Goal: Task Accomplishment & Management: Use online tool/utility

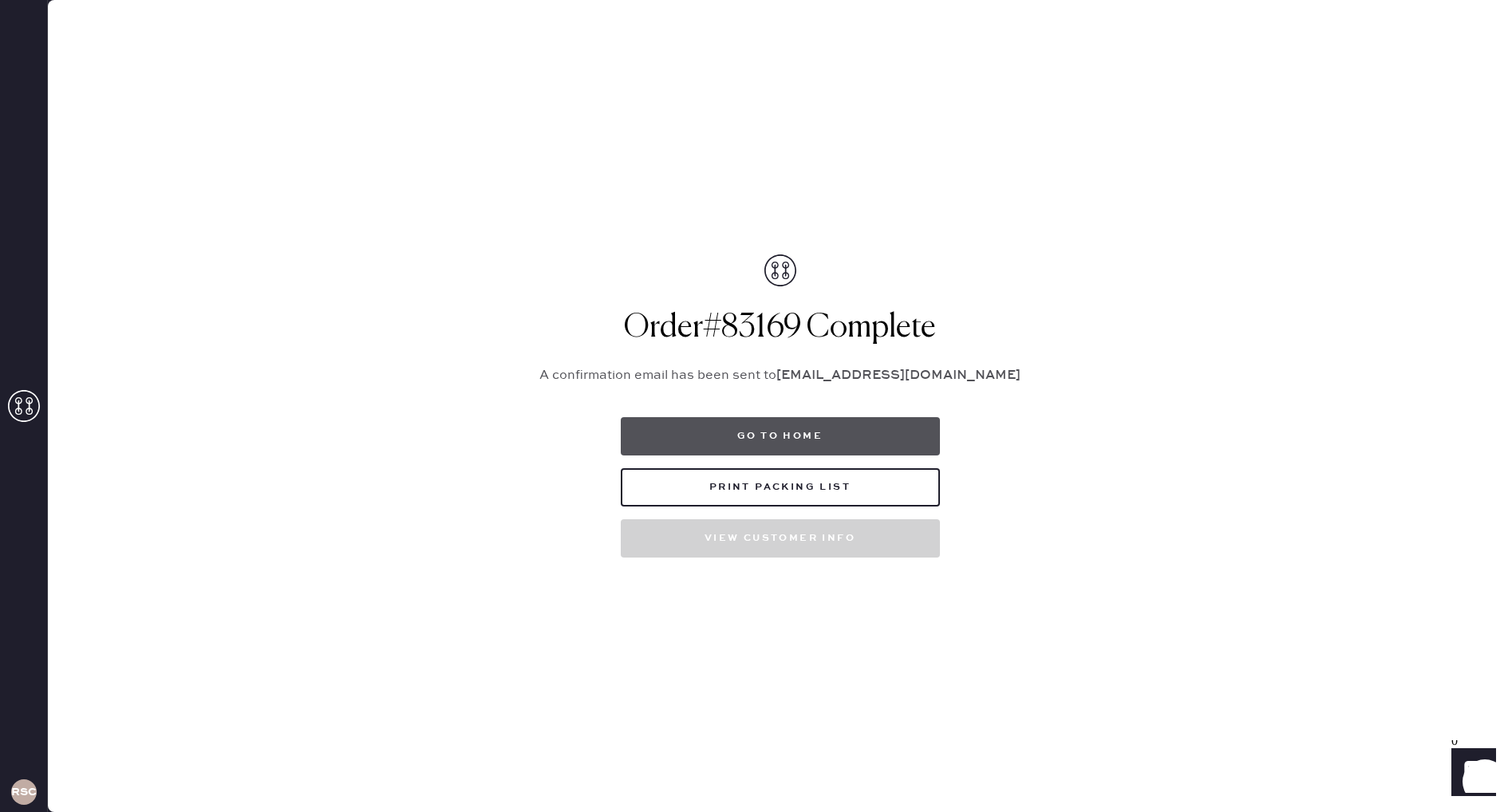
click at [795, 444] on button "Go to home" at bounding box center [780, 437] width 319 height 38
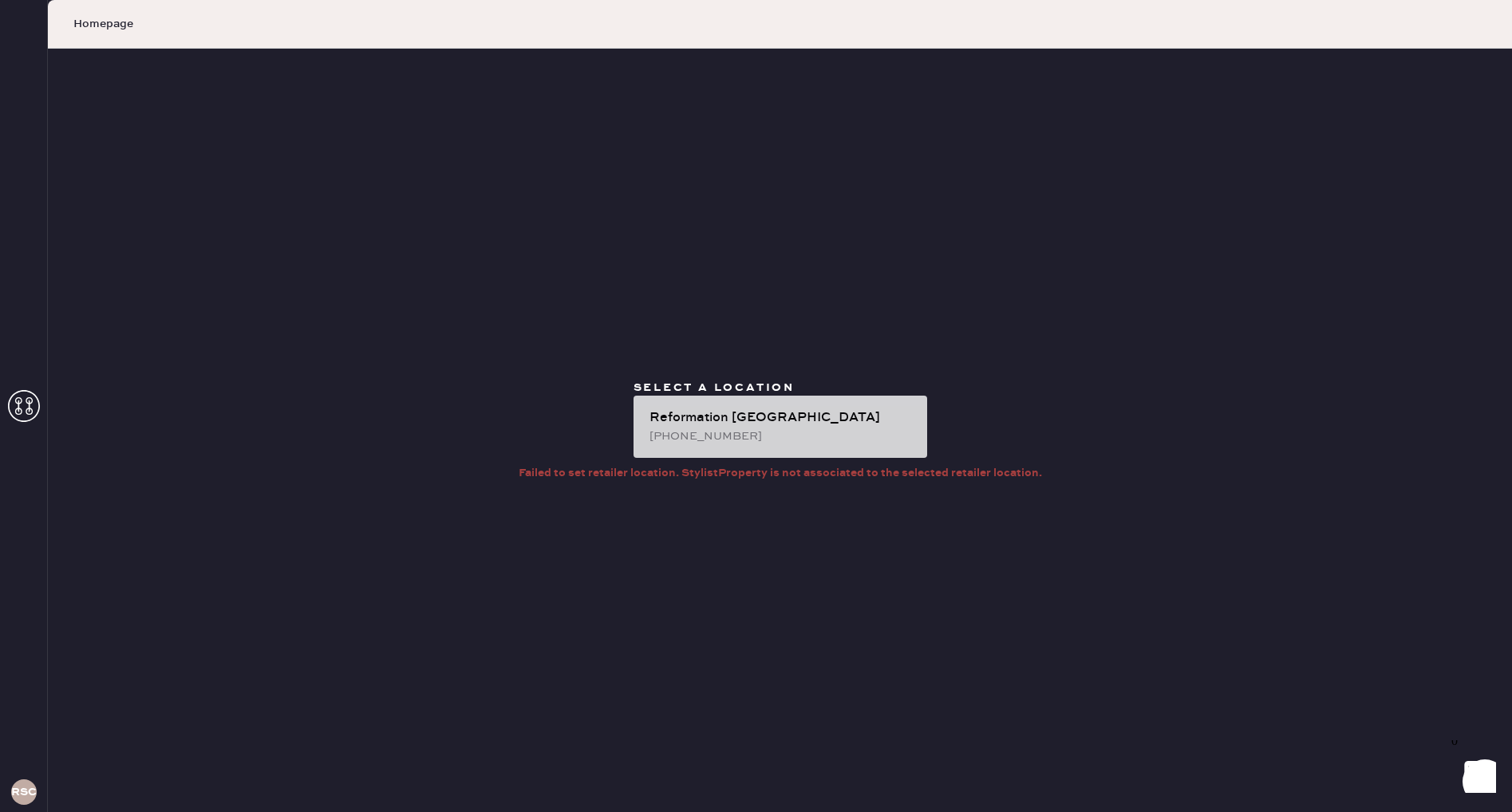
click at [807, 403] on div "Reformation [GEOGRAPHIC_DATA] [PHONE_NUMBER]" at bounding box center [780, 426] width 294 height 62
click at [822, 424] on div "Reformation [GEOGRAPHIC_DATA]" at bounding box center [782, 417] width 265 height 19
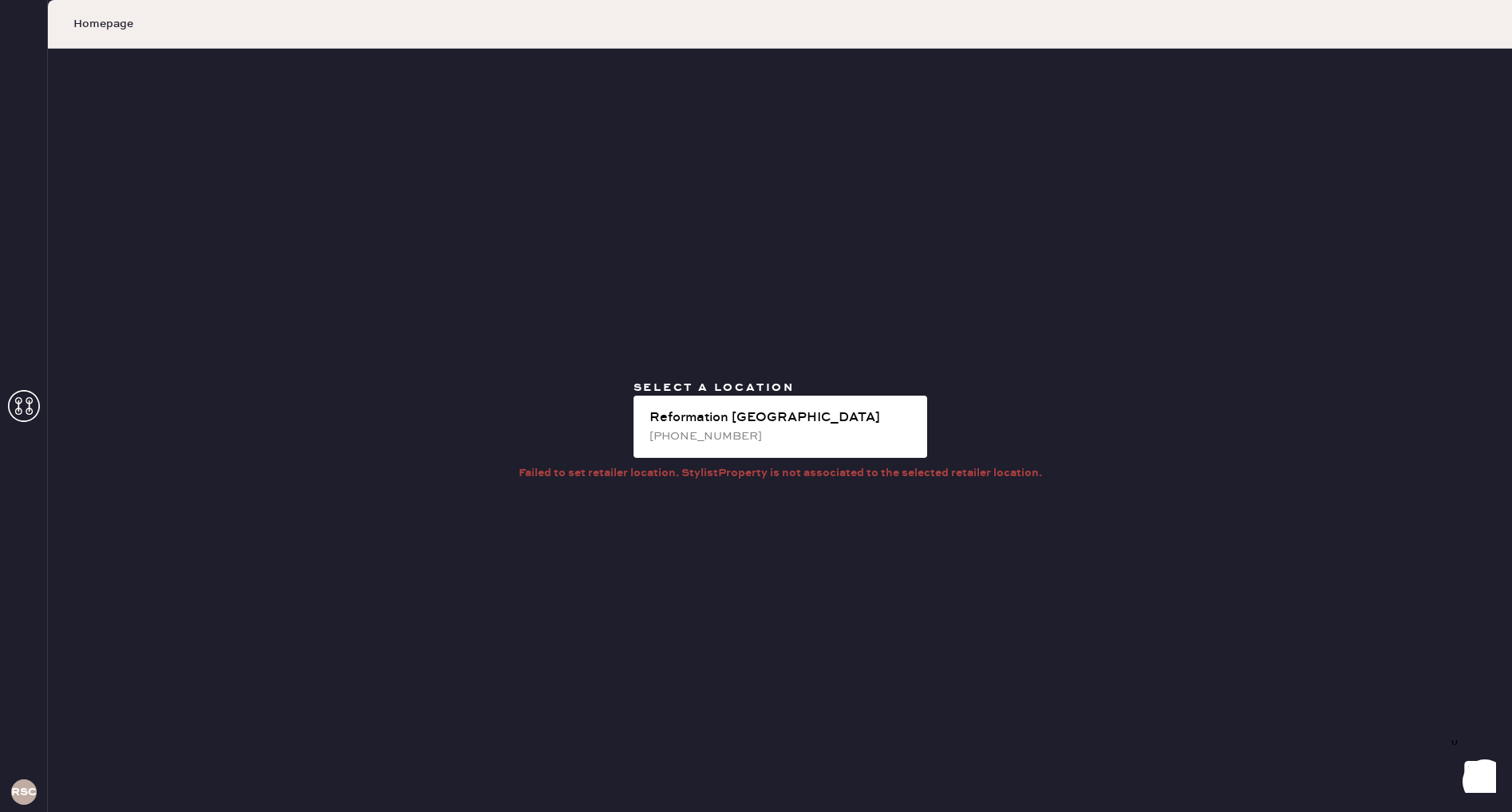
click at [21, 401] on use at bounding box center [24, 406] width 32 height 32
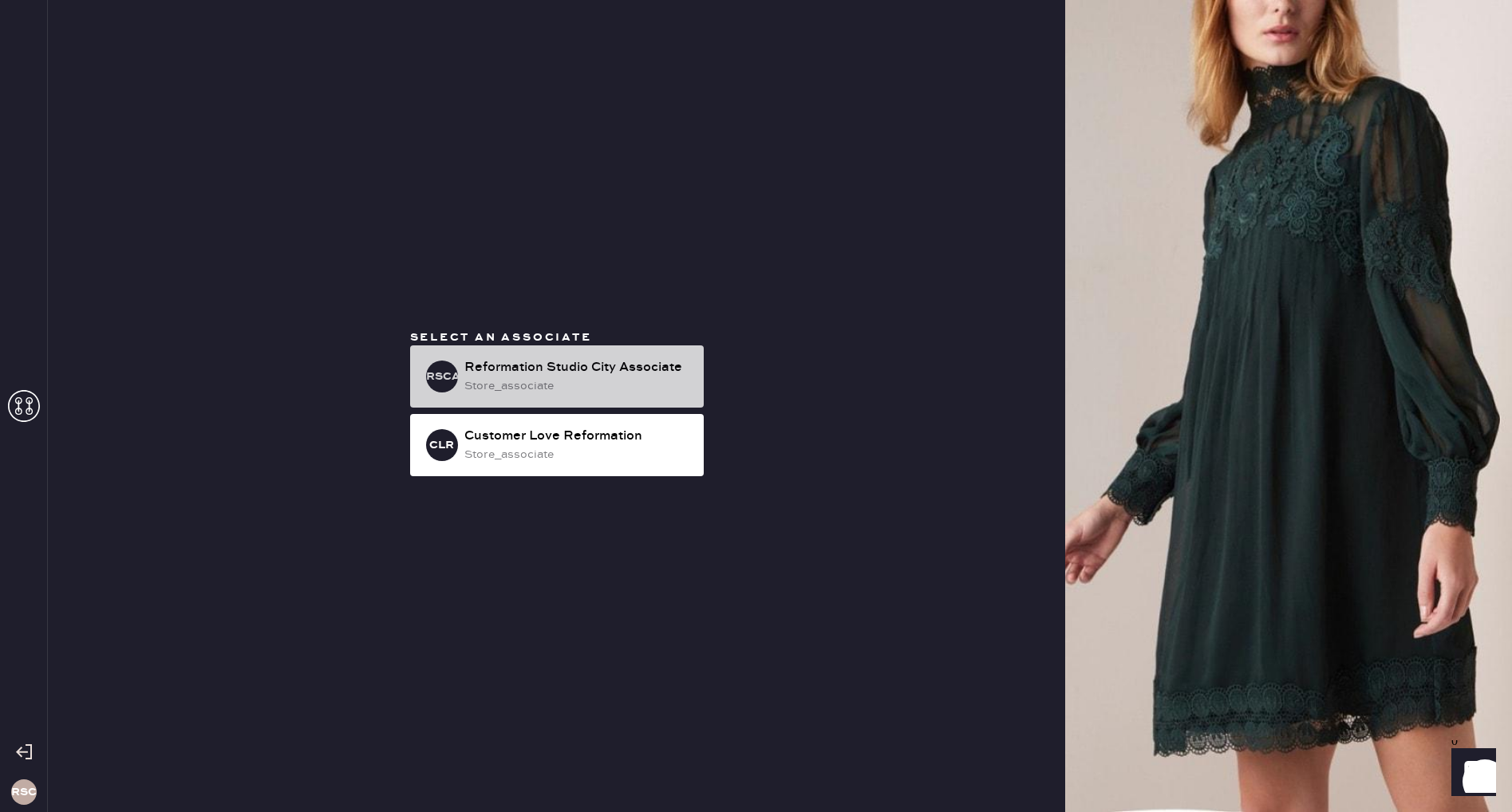
click at [556, 403] on div "RSCA Reformation Studio City Associate store_associate" at bounding box center [556, 376] width 294 height 62
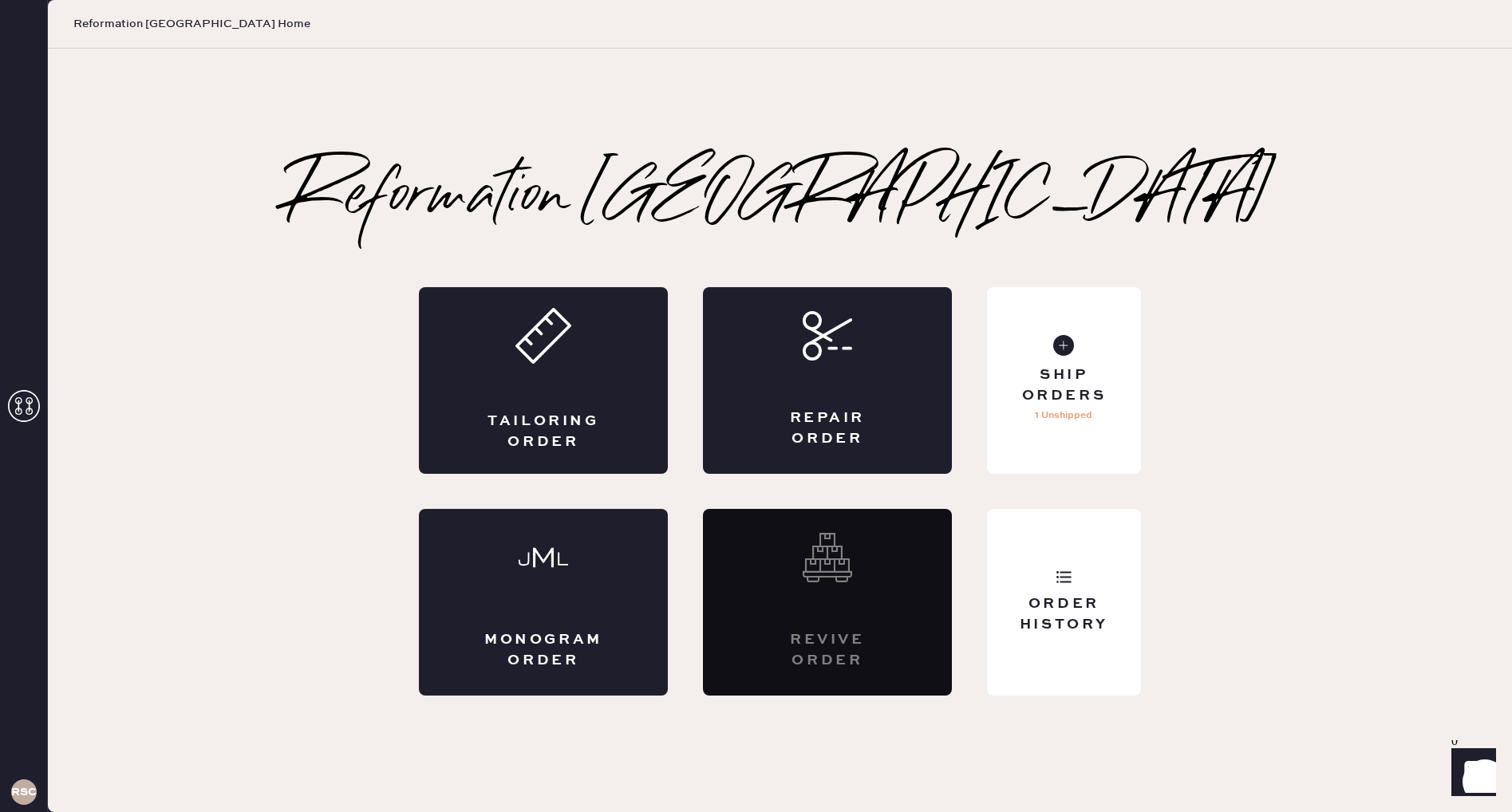
click at [1089, 417] on p "1 Unshipped" at bounding box center [1064, 415] width 58 height 19
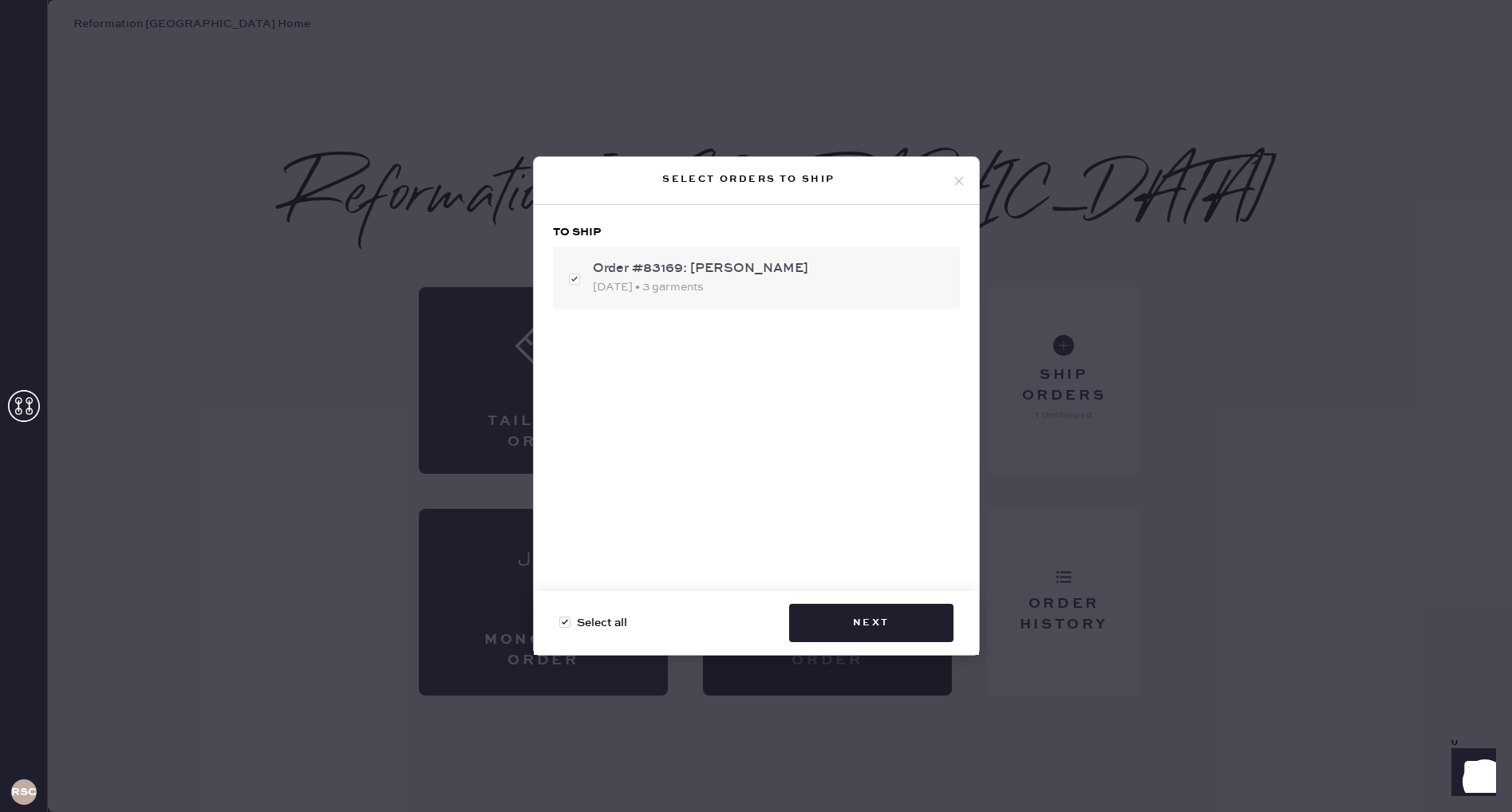
click at [750, 278] on div "Order #83169: [PERSON_NAME]" at bounding box center [769, 268] width 354 height 19
checkbox input "false"
drag, startPoint x: 734, startPoint y: 286, endPoint x: 794, endPoint y: 435, distance: 160.6
click at [735, 286] on div "[DATE] • 3 garments" at bounding box center [769, 287] width 354 height 18
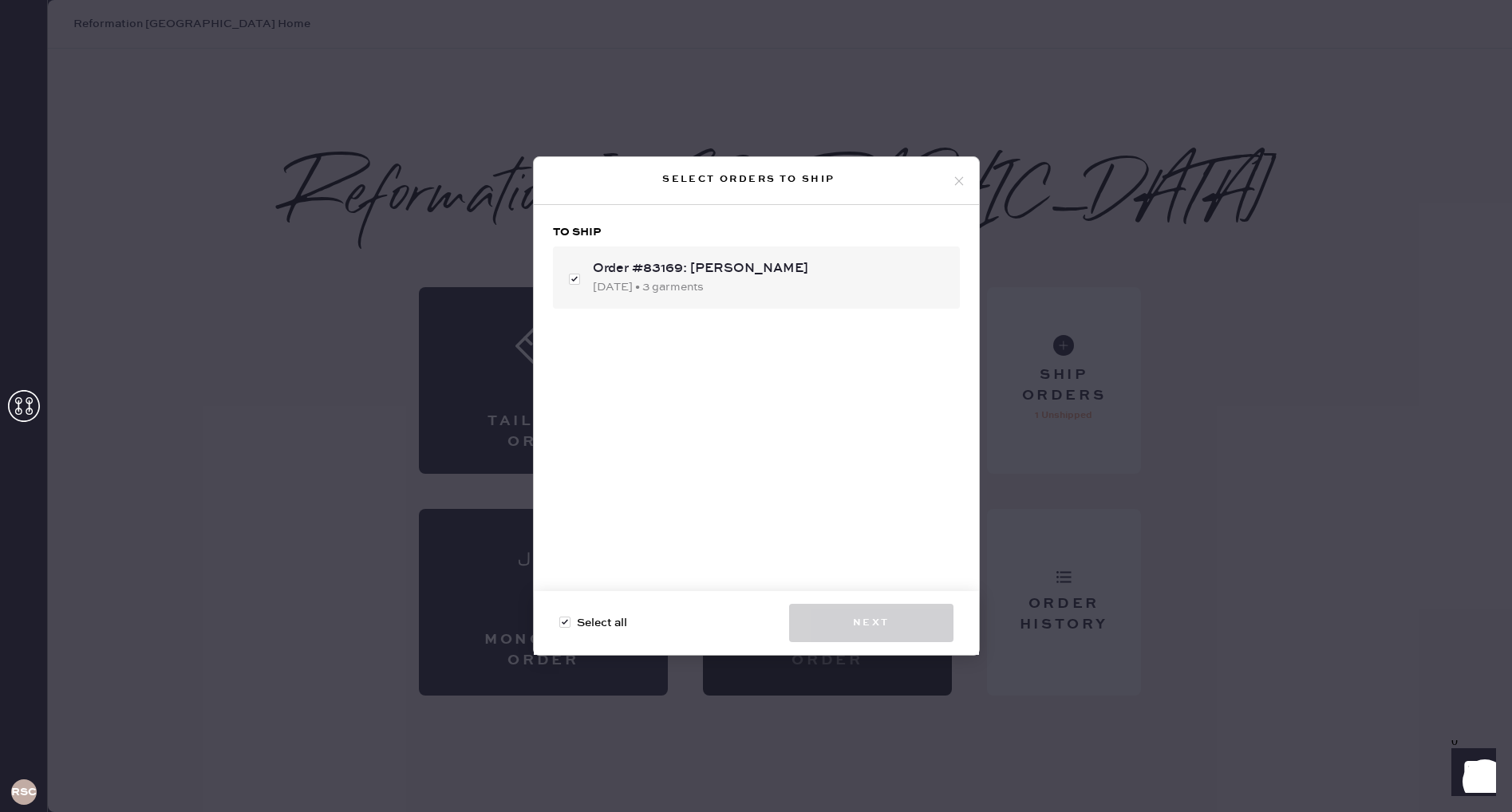
checkbox input "true"
click at [887, 636] on button "Next" at bounding box center [871, 623] width 164 height 38
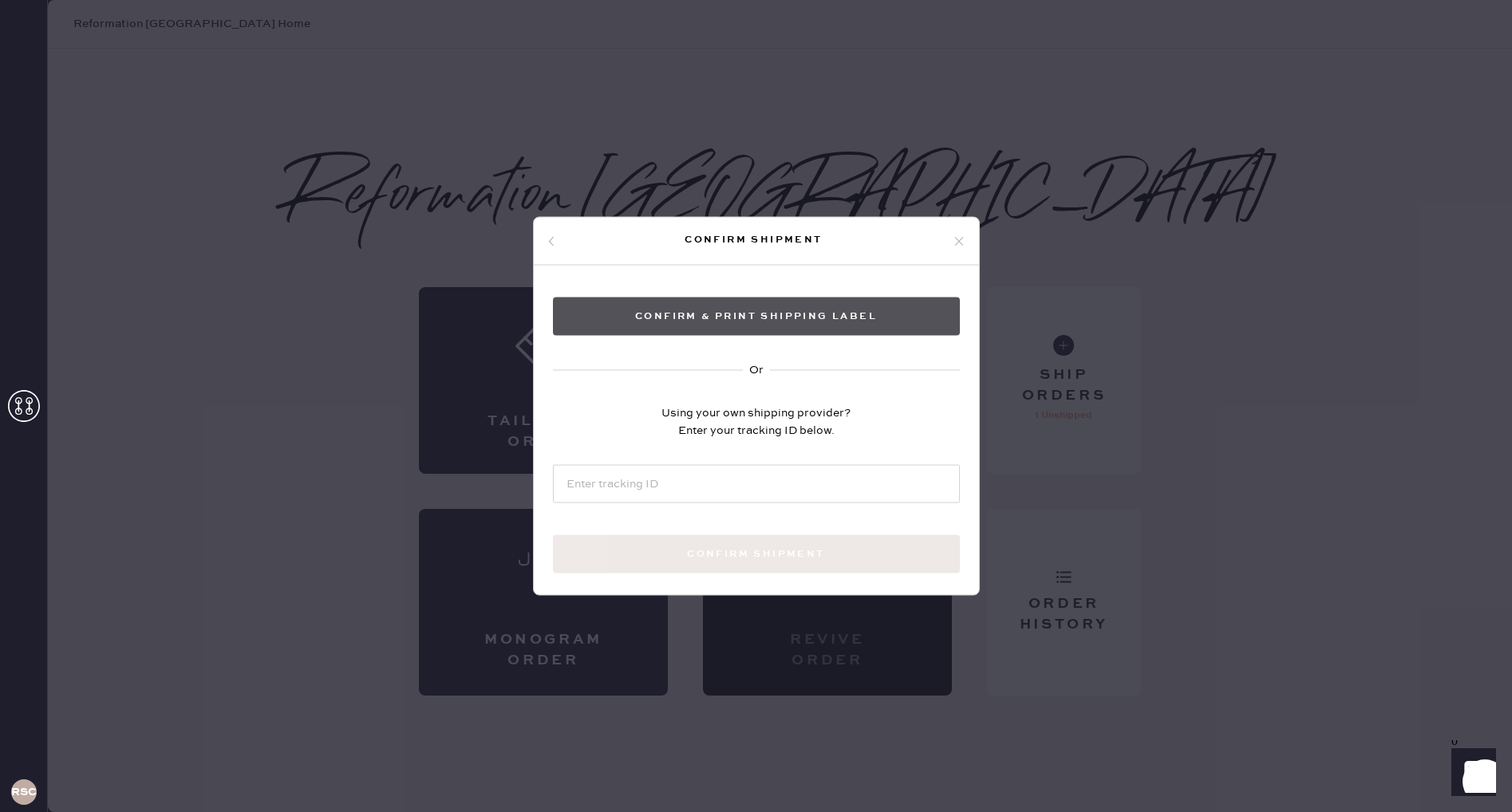
click at [746, 322] on button "Confirm & Print shipping label" at bounding box center [756, 317] width 407 height 38
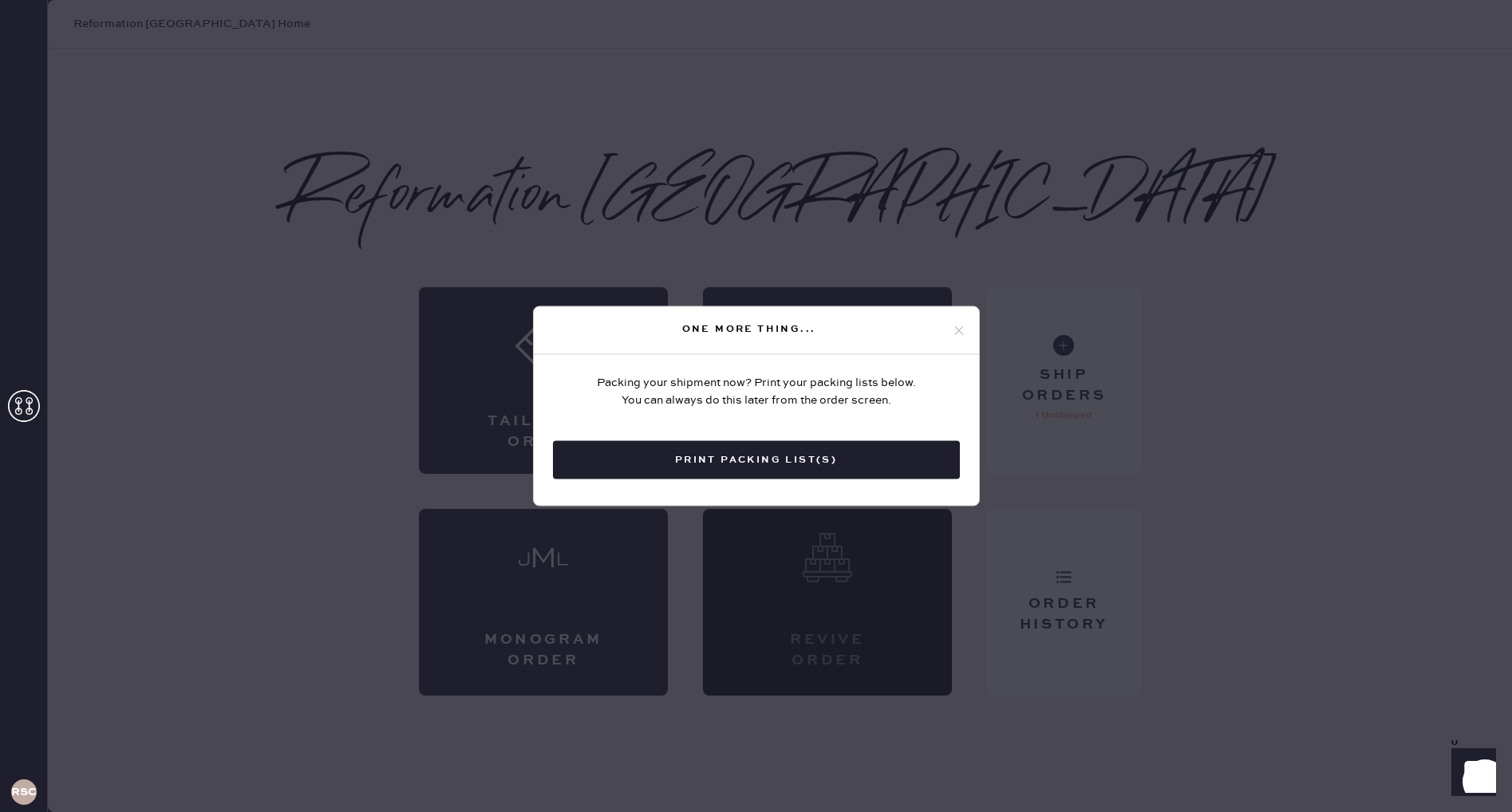
click at [961, 326] on icon at bounding box center [959, 329] width 14 height 14
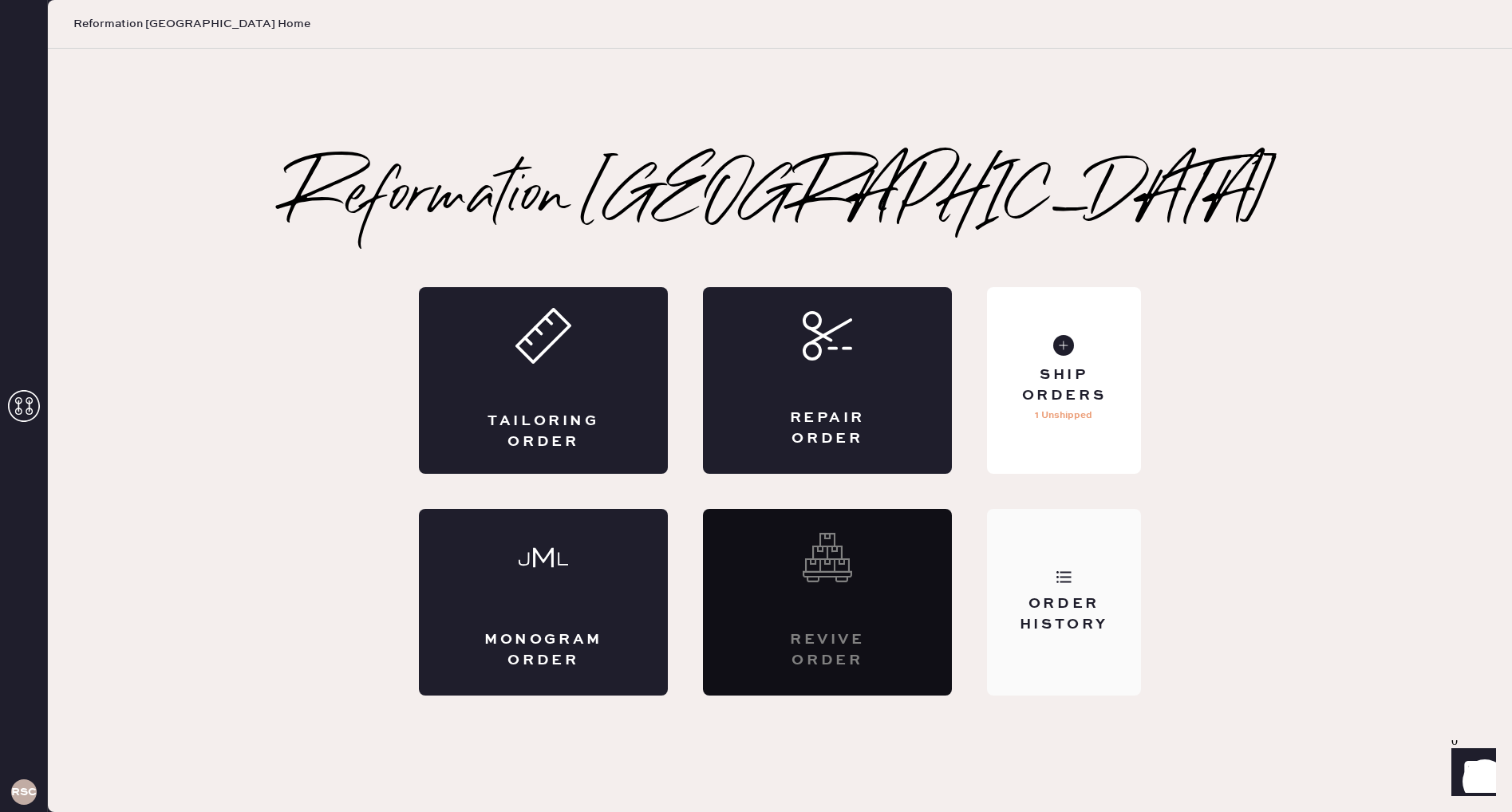
click at [1044, 549] on div "Order History" at bounding box center [1064, 601] width 154 height 186
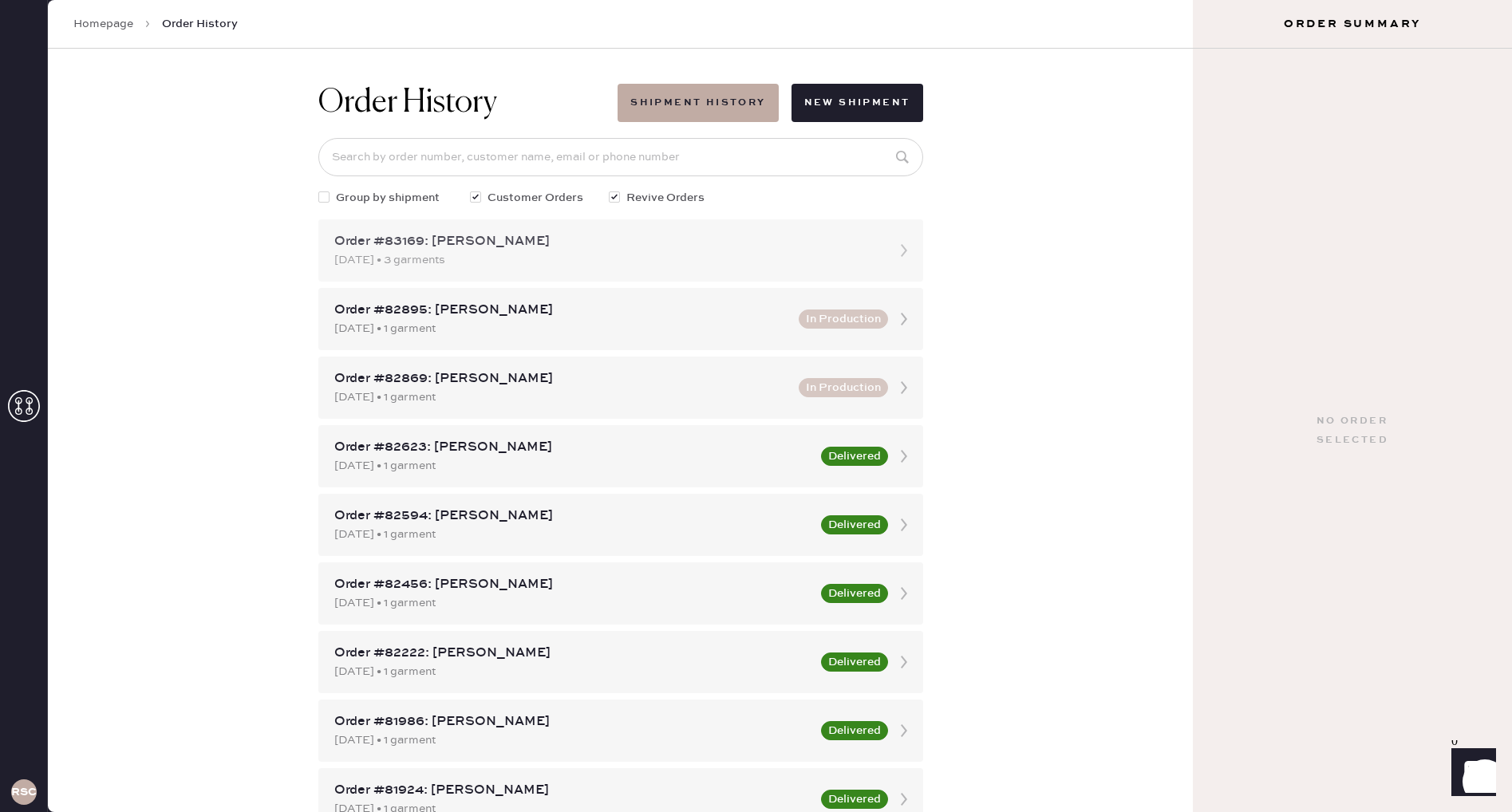
scroll to position [1, 0]
click at [575, 266] on div "[DATE] • 3 garments" at bounding box center [607, 258] width 544 height 18
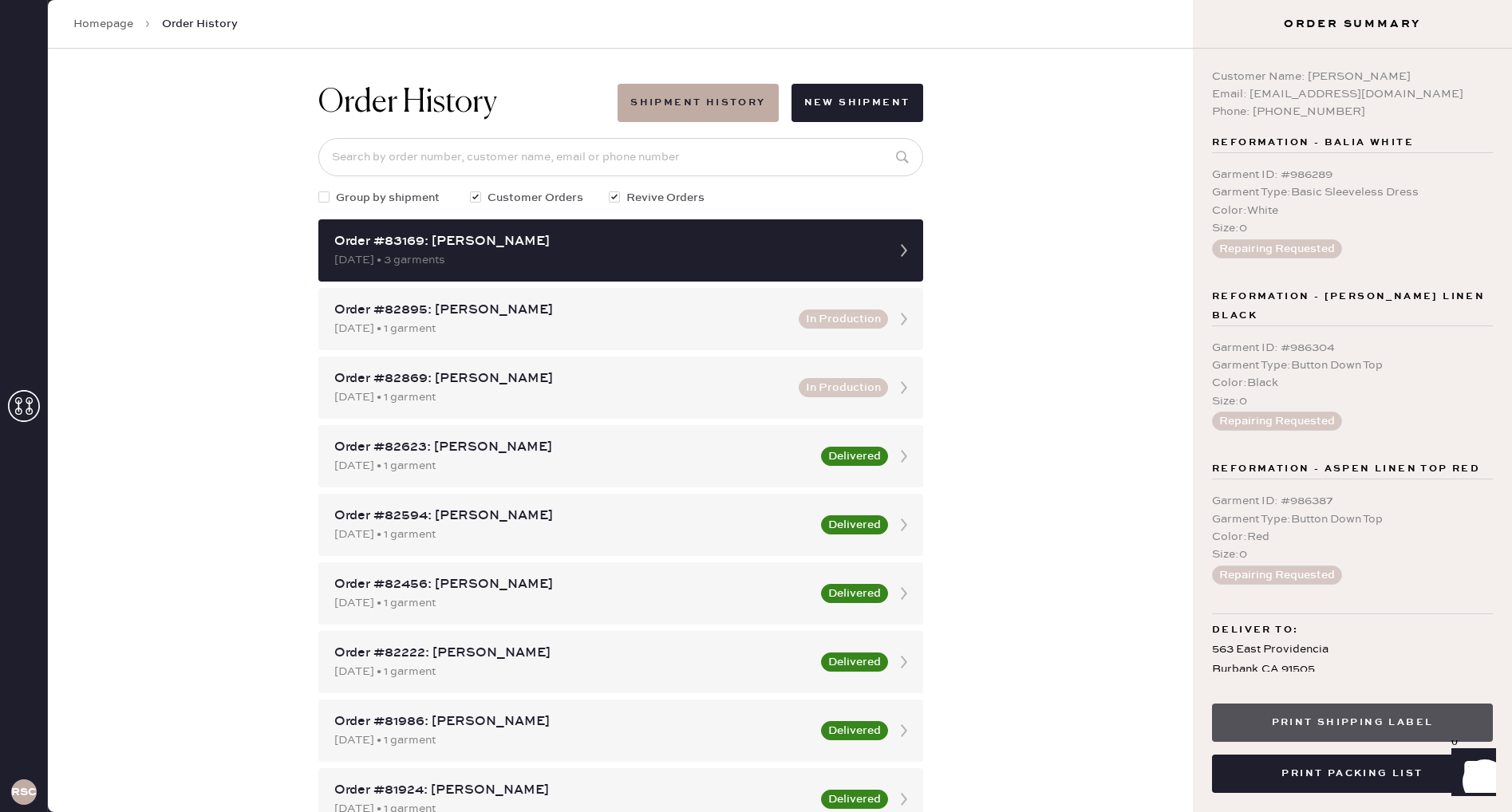
click at [1417, 714] on button "Print Shipping Label" at bounding box center [1352, 723] width 281 height 38
